Goal: Task Accomplishment & Management: Manage account settings

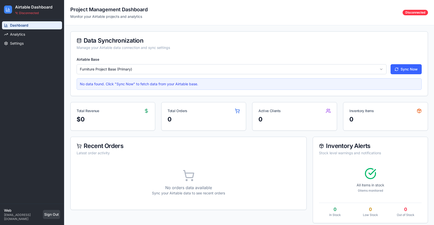
click at [50, 218] on button "Sign Out" at bounding box center [51, 214] width 17 height 9
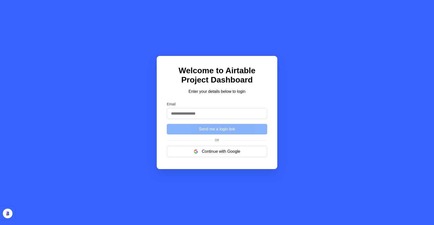
click at [312, 152] on div "Welcome to Airtable Project Dashboard Enter your details below to login Email S…" at bounding box center [217, 112] width 434 height 225
